Goal: Find contact information: Find contact information

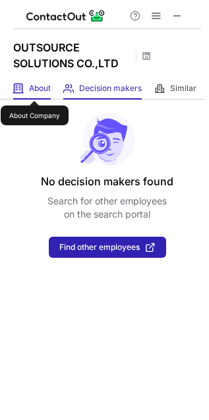
click at [34, 89] on span "About" at bounding box center [40, 88] width 22 height 11
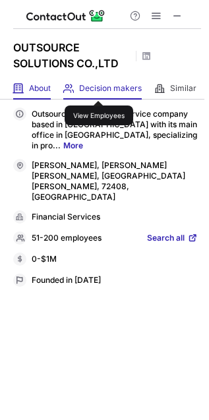
click at [99, 89] on span "Decision makers" at bounding box center [110, 88] width 63 height 11
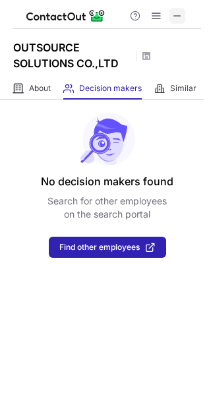
click at [173, 12] on span at bounding box center [177, 16] width 11 height 11
click at [179, 15] on span at bounding box center [177, 16] width 11 height 11
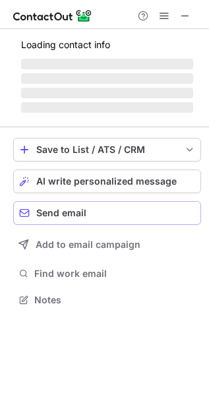
scroll to position [298, 209]
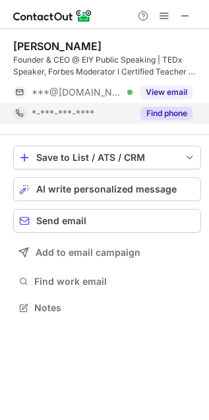
click at [169, 113] on button "Find phone" at bounding box center [166, 113] width 52 height 13
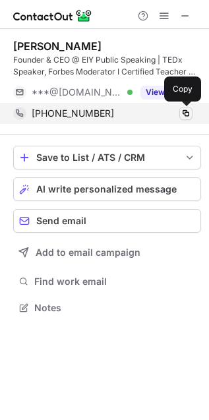
click at [188, 114] on span at bounding box center [186, 113] width 11 height 11
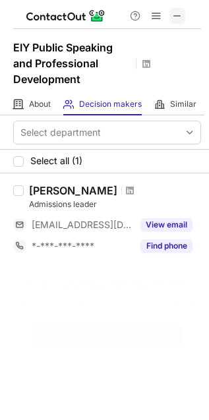
click at [180, 15] on span at bounding box center [177, 16] width 11 height 11
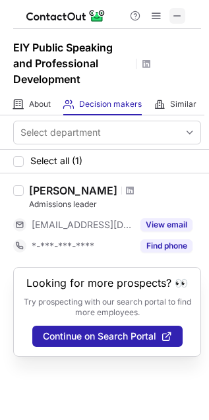
click at [177, 18] on span at bounding box center [177, 16] width 11 height 11
